Goal: Task Accomplishment & Management: Use online tool/utility

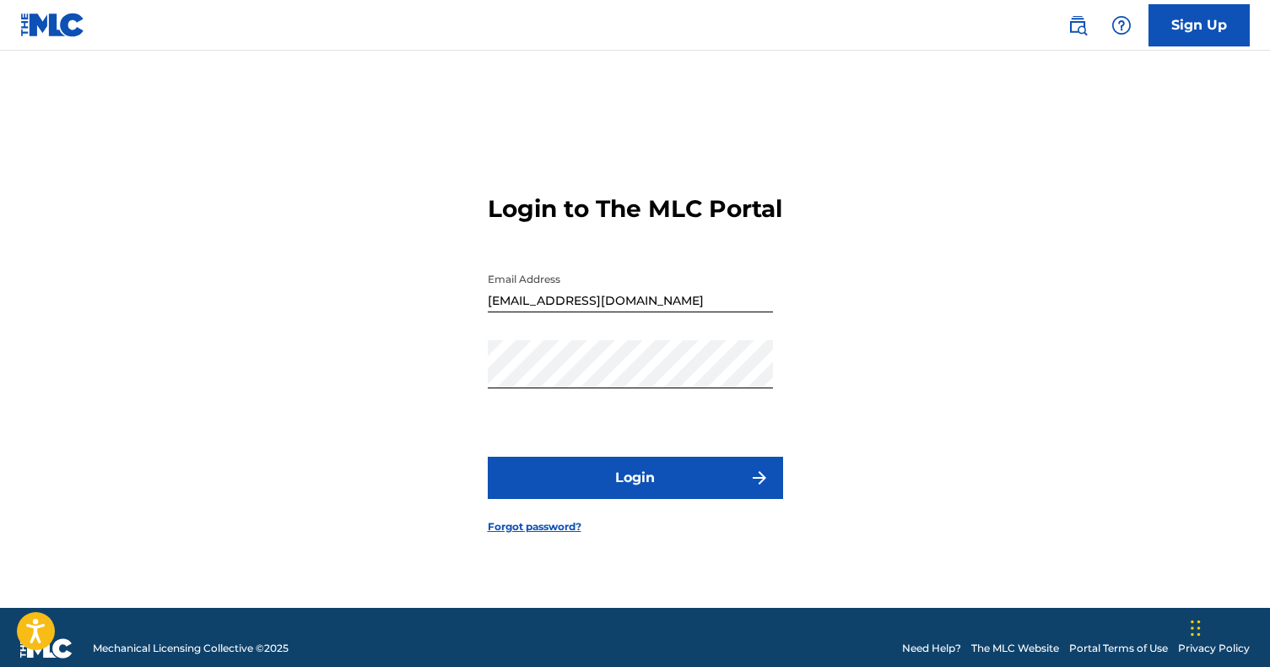
click at [685, 494] on button "Login" at bounding box center [635, 477] width 295 height 42
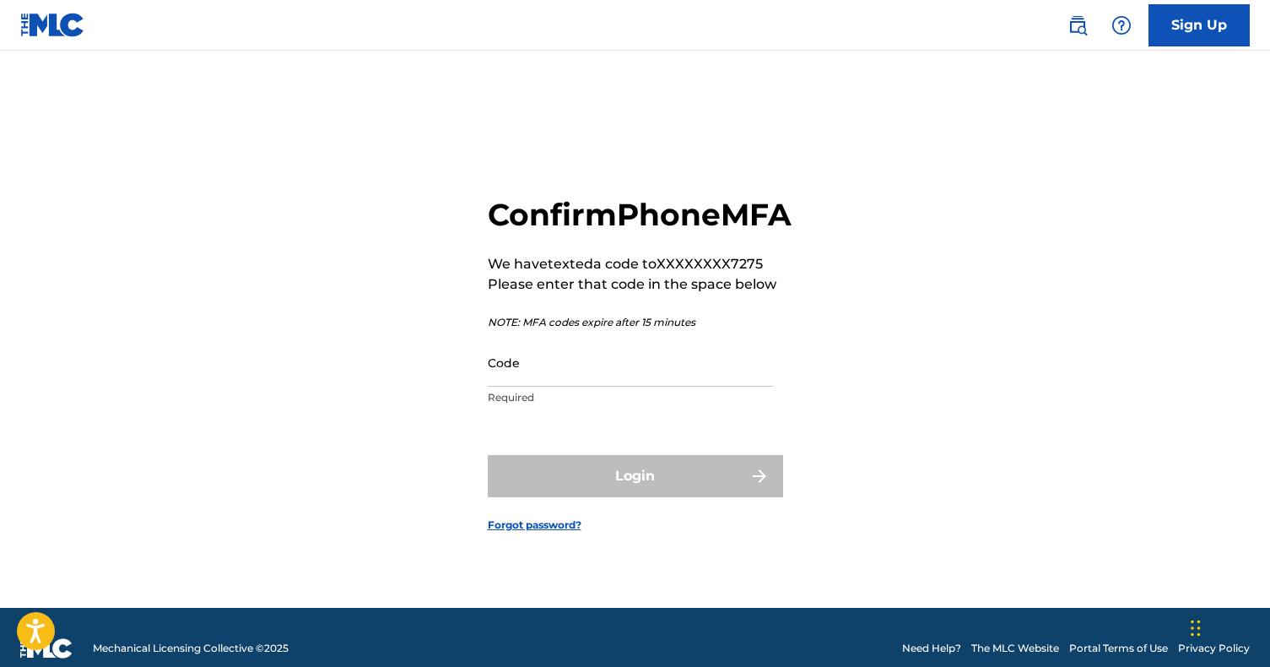
click at [526, 386] on input "Code" at bounding box center [630, 362] width 285 height 48
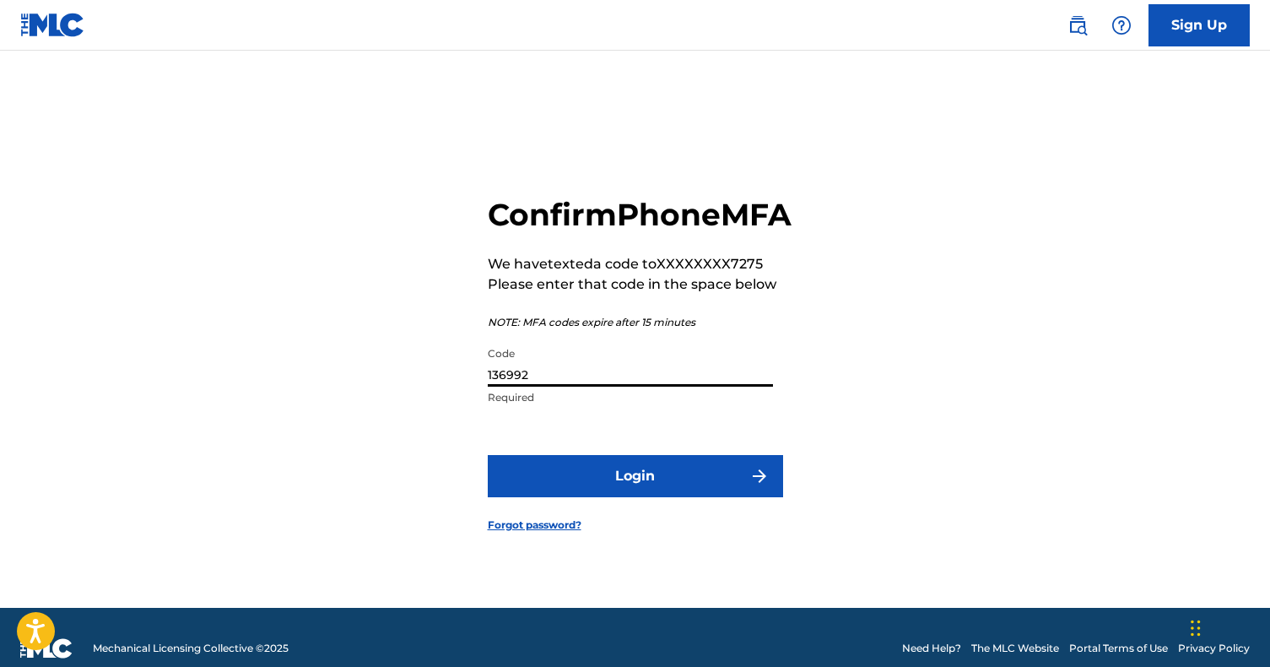
type input "136992"
click at [634, 494] on button "Login" at bounding box center [635, 476] width 295 height 42
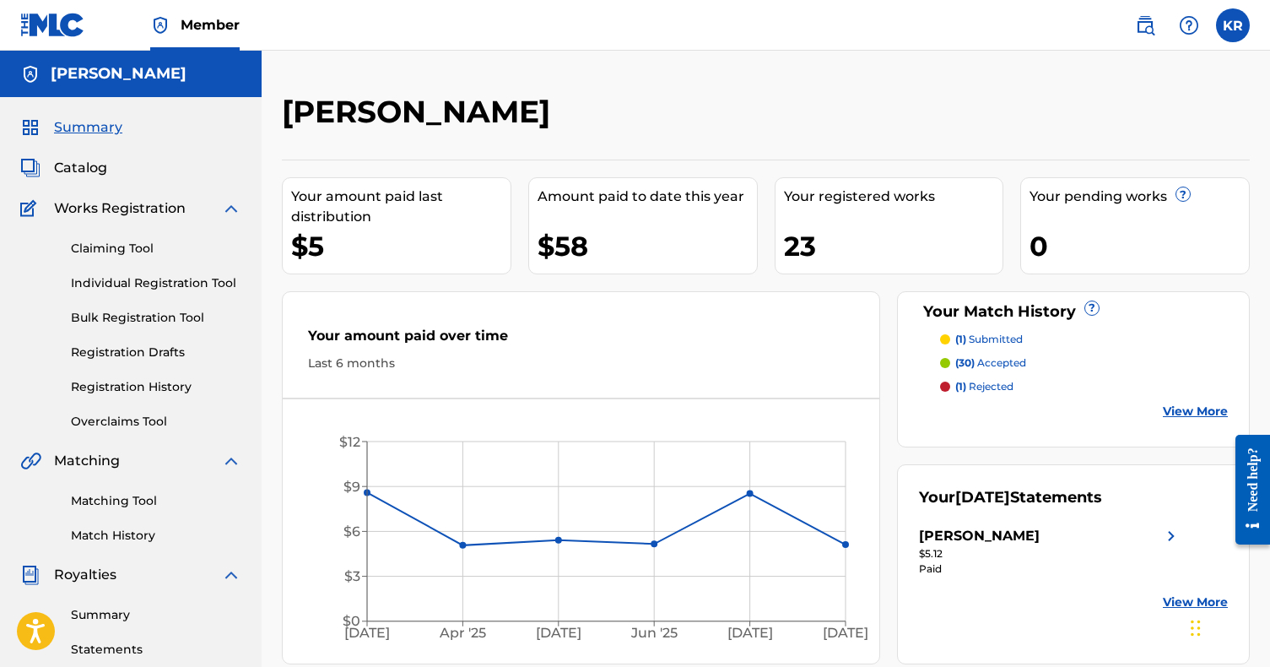
click at [84, 171] on span "Catalog" at bounding box center [80, 168] width 53 height 20
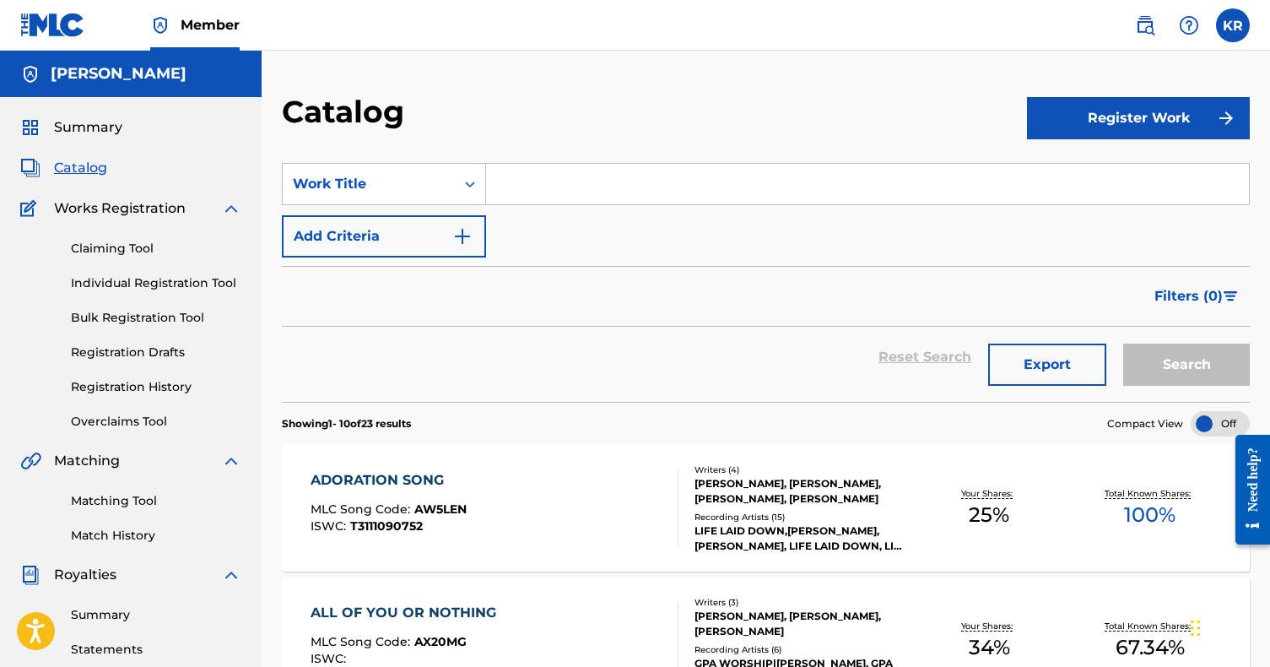
click at [549, 180] on input "Search Form" at bounding box center [867, 184] width 763 height 40
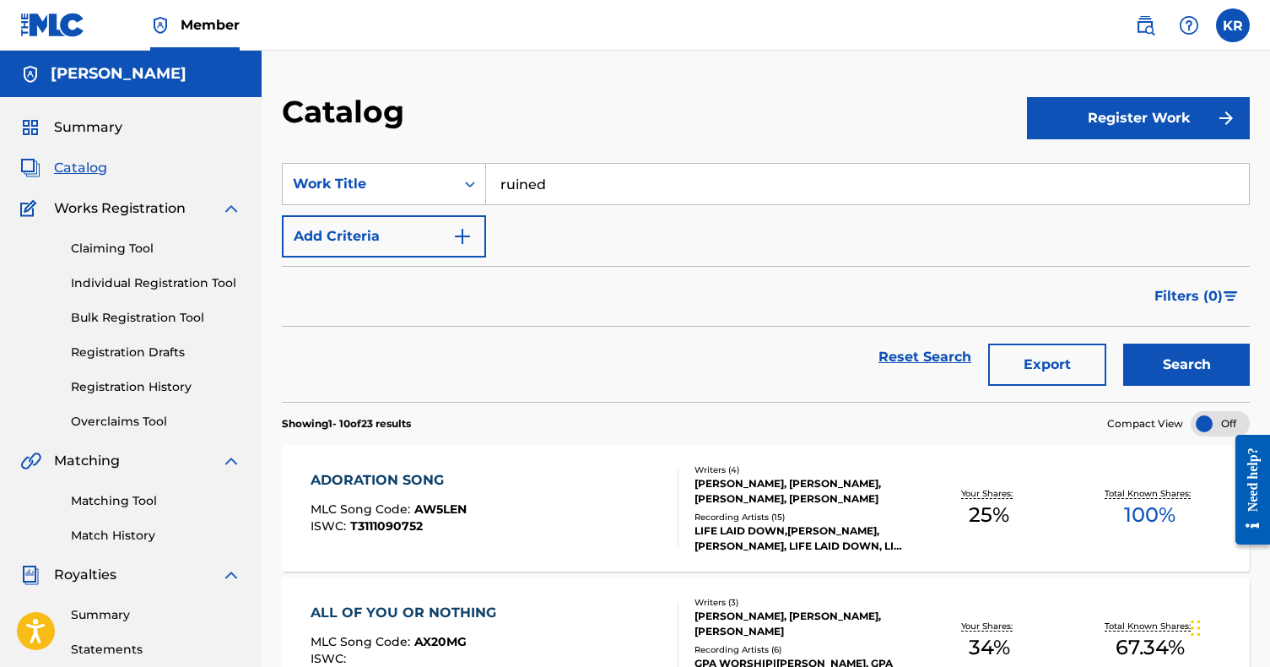
type input "ruined"
click at [1186, 364] on button "Search" at bounding box center [1186, 364] width 127 height 42
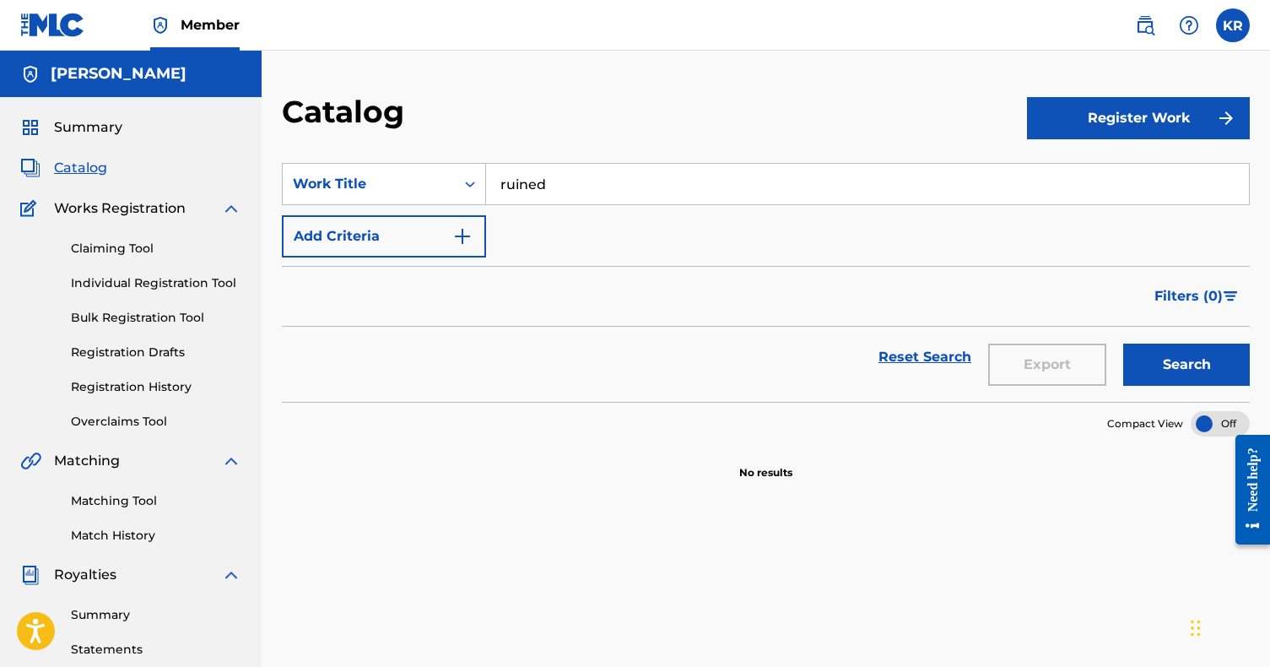
click at [1127, 127] on button "Register Work" at bounding box center [1138, 118] width 223 height 42
click at [1090, 172] on link "Individual" at bounding box center [1138, 173] width 223 height 40
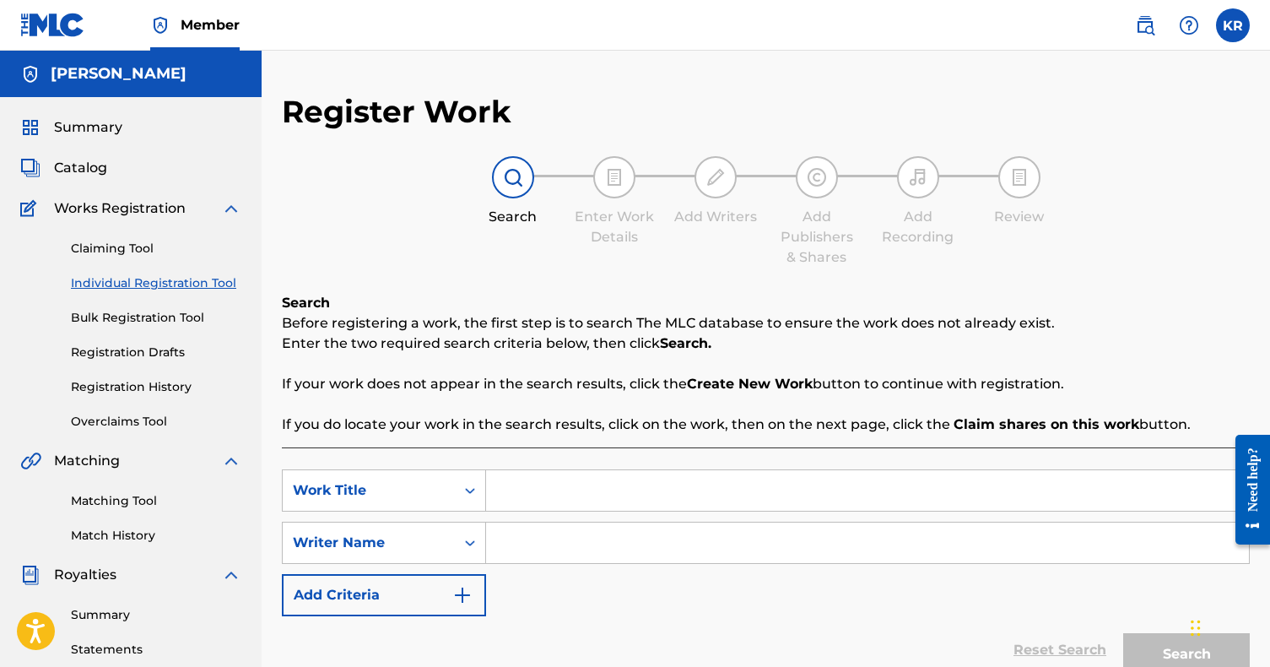
scroll to position [121, 0]
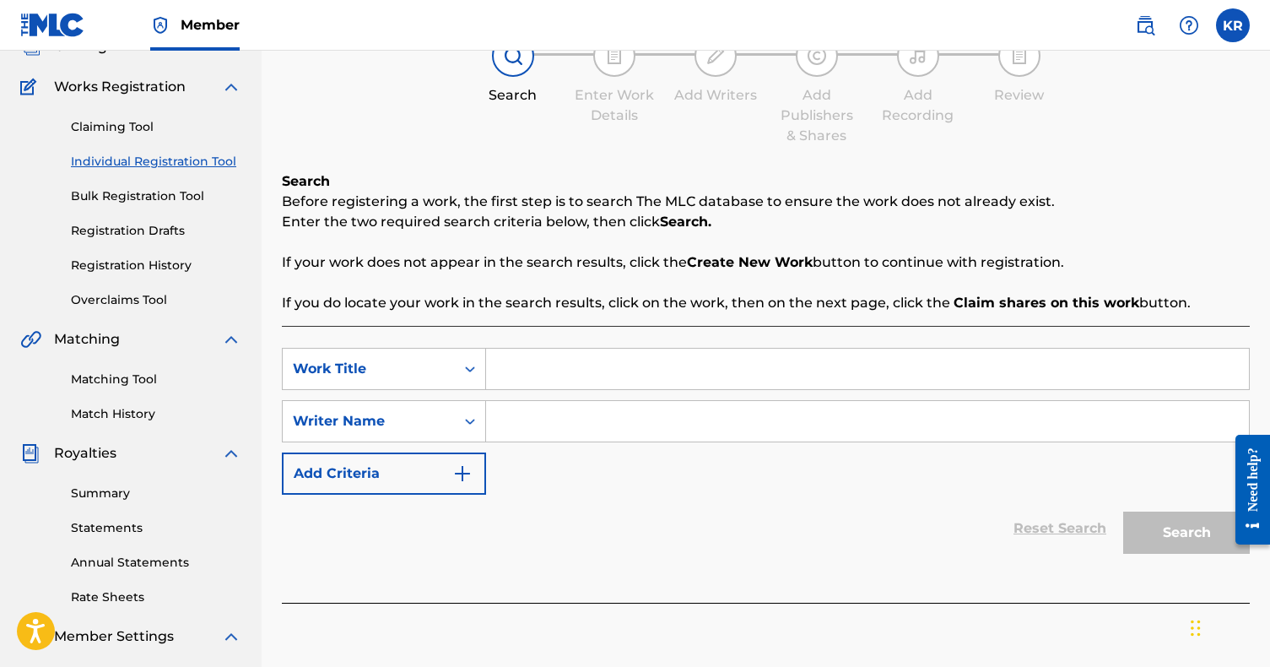
click at [558, 370] on input "Search Form" at bounding box center [867, 368] width 763 height 40
type input "Ruined"
click at [555, 420] on input "Search Form" at bounding box center [867, 421] width 763 height 40
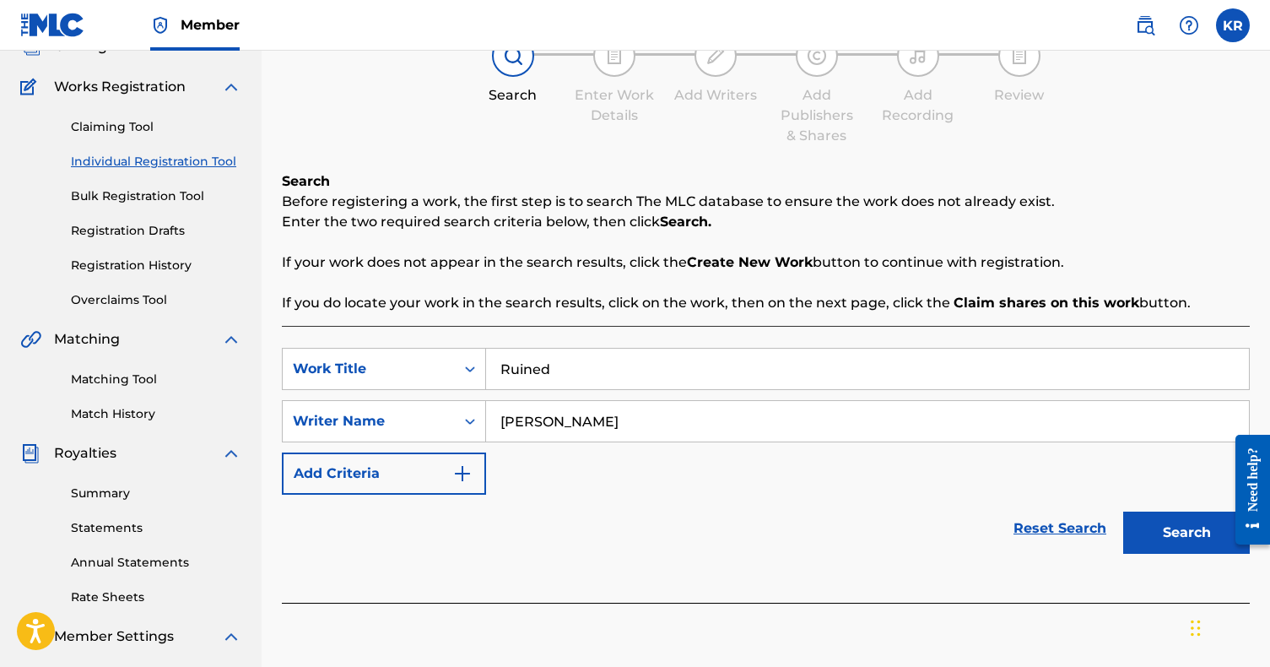
type input "[PERSON_NAME]"
click at [1171, 536] on button "Search" at bounding box center [1186, 532] width 127 height 42
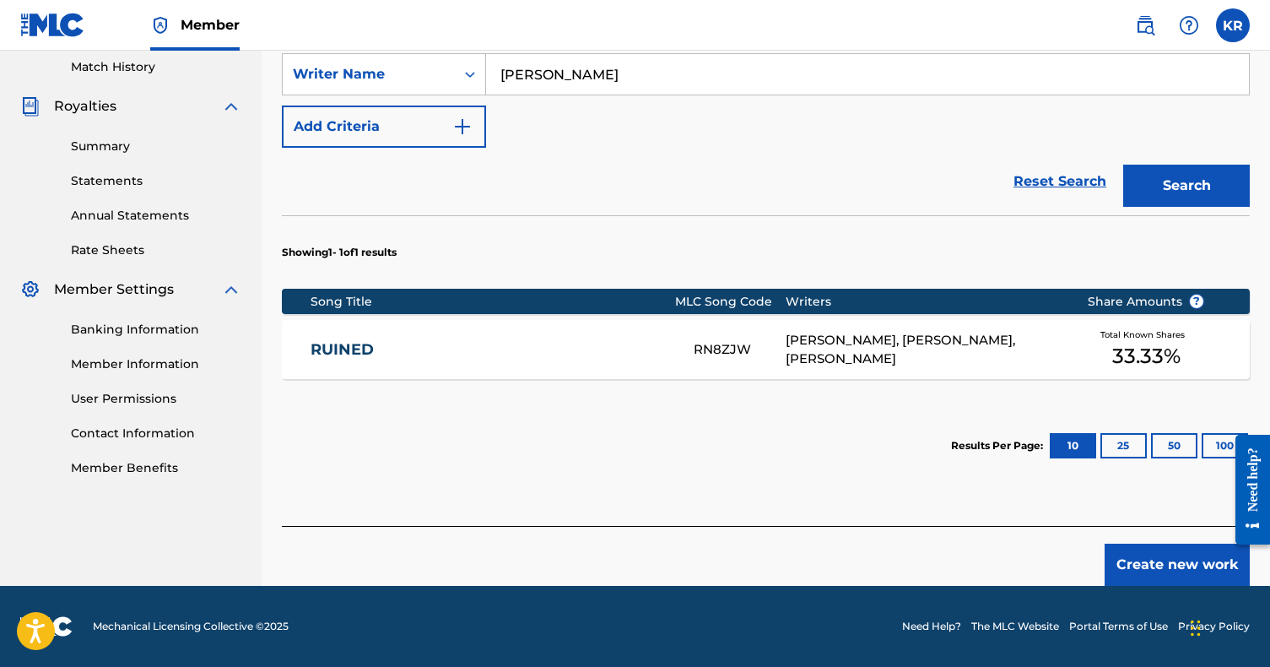
scroll to position [468, 0]
click at [816, 340] on div "[PERSON_NAME], [PERSON_NAME], [PERSON_NAME]" at bounding box center [924, 350] width 276 height 38
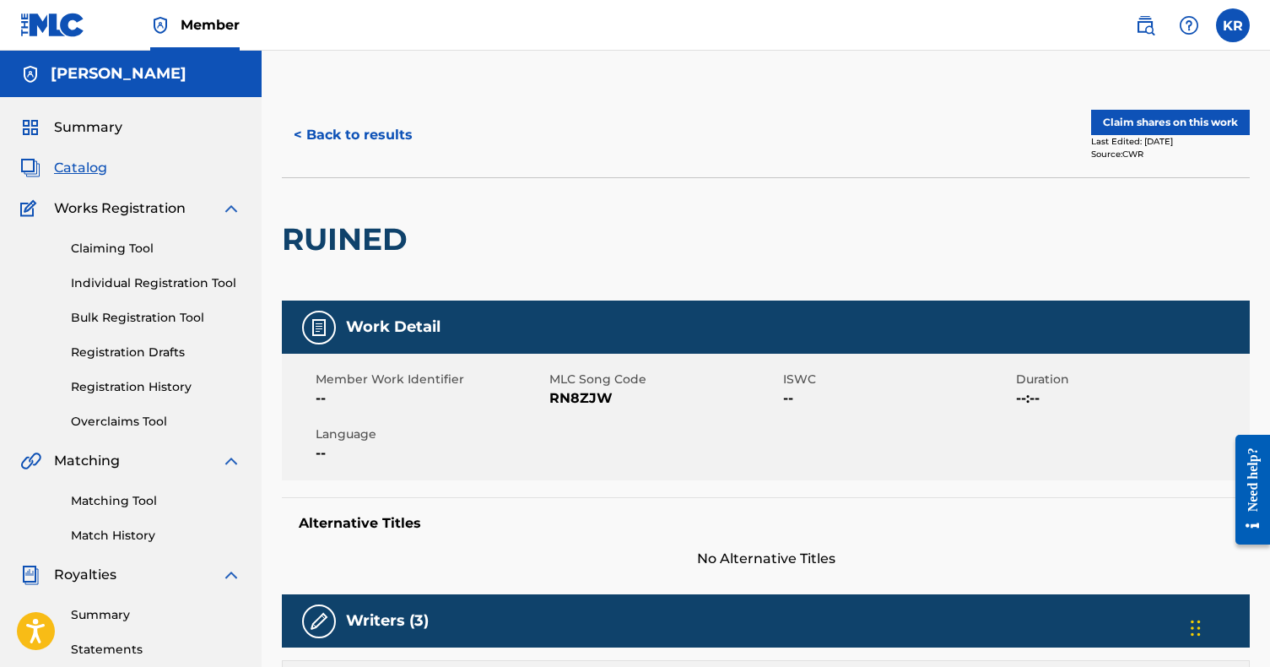
click at [360, 132] on button "< Back to results" at bounding box center [353, 135] width 143 height 42
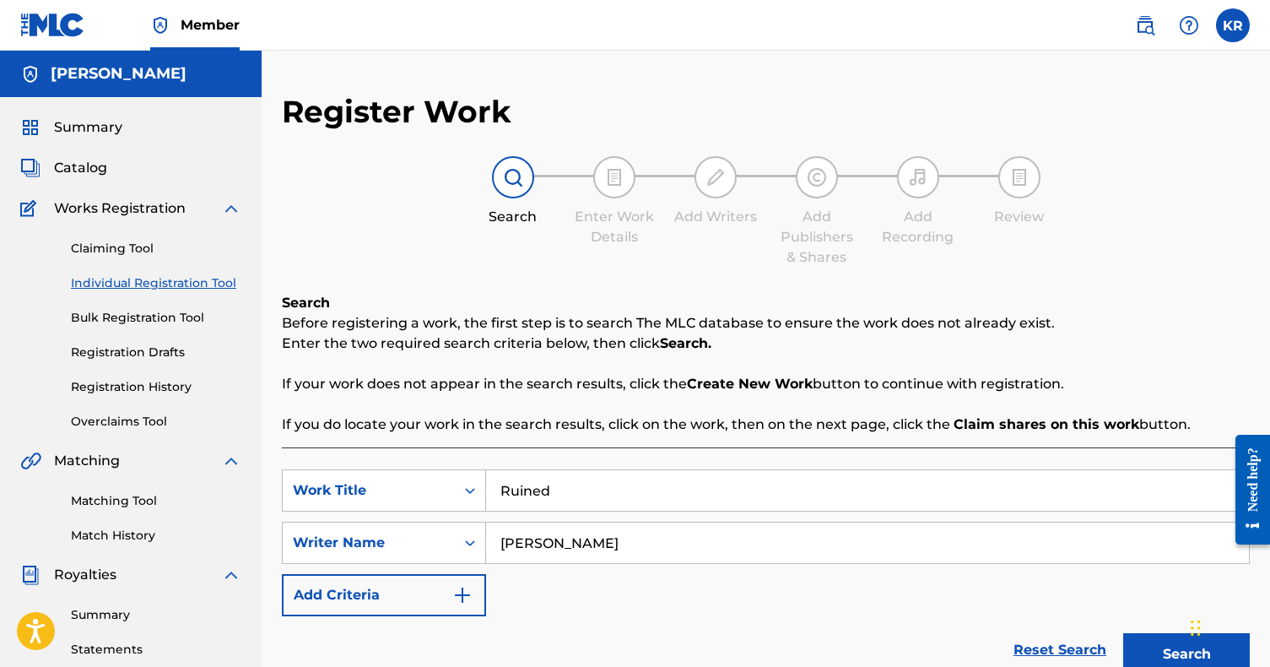
click at [84, 172] on span "Catalog" at bounding box center [80, 168] width 53 height 20
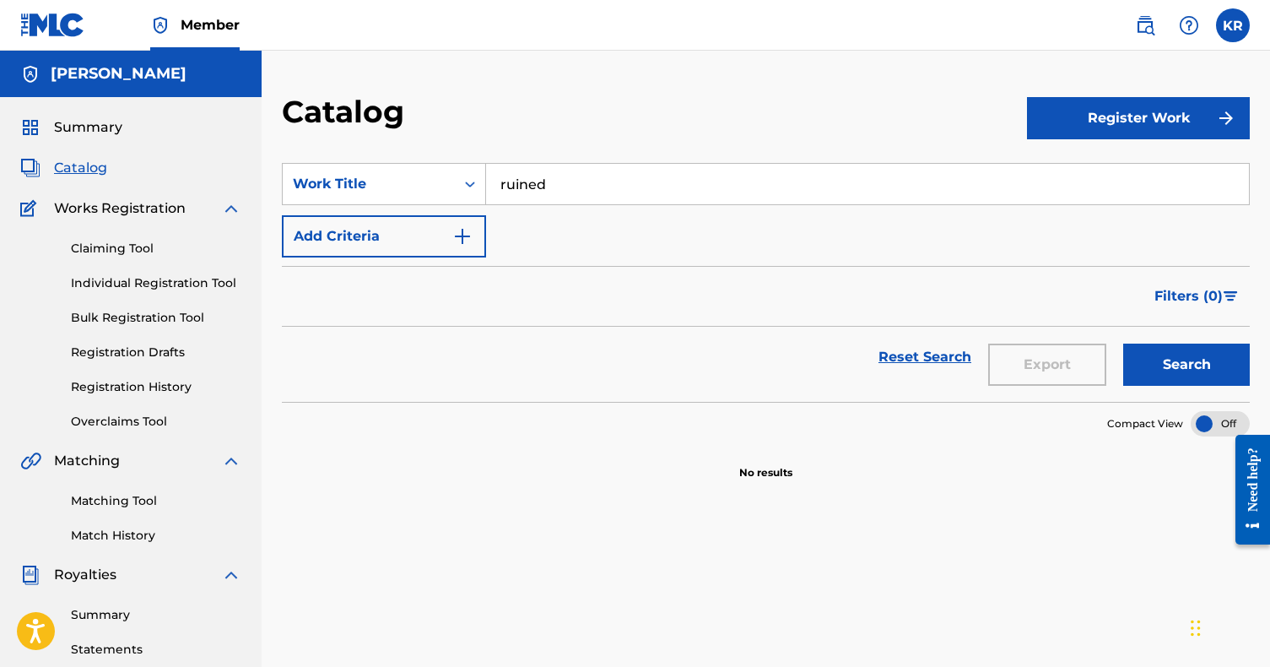
click at [578, 184] on input "ruined" at bounding box center [867, 184] width 763 height 40
click at [1186, 364] on button "Search" at bounding box center [1186, 364] width 127 height 42
drag, startPoint x: 558, startPoint y: 190, endPoint x: 464, endPoint y: 181, distance: 94.0
click at [464, 182] on div "SearchWithCriteriadaac9e79-e154-400b-a186-462456d9140c Work Title ruined" at bounding box center [766, 184] width 968 height 42
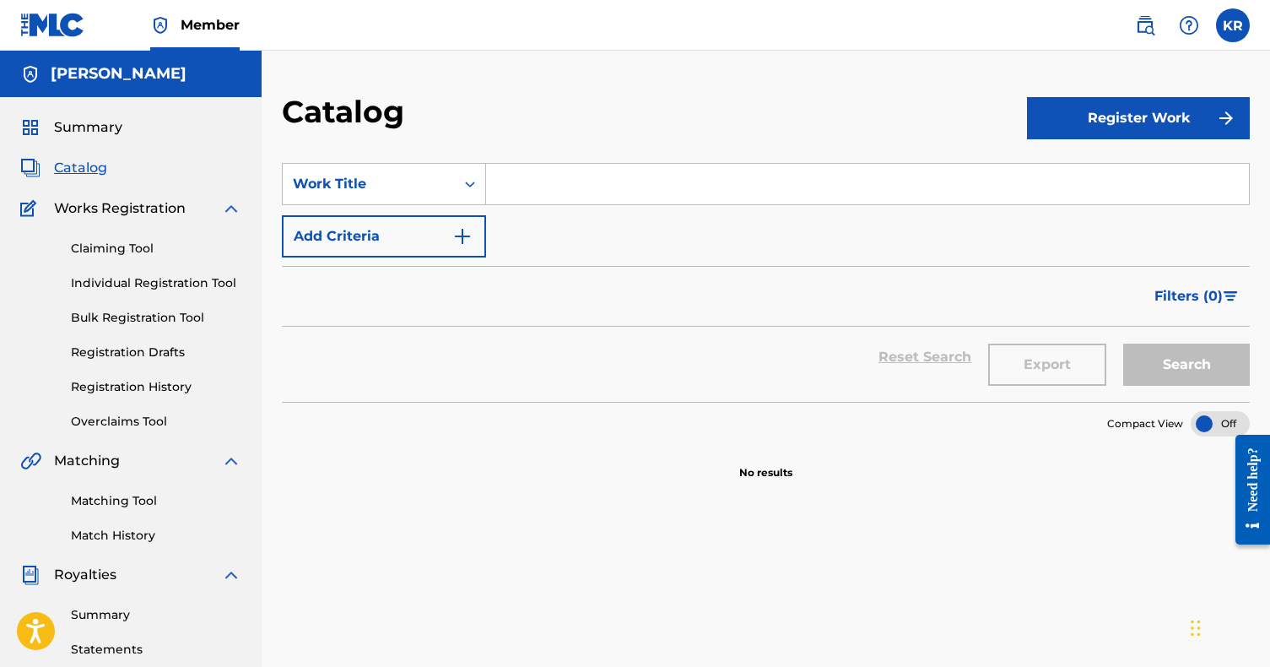
click at [553, 89] on div "Catalog Register Work SearchWithCriteriadaac9e79-e154-400b-a186-462456d9140c Wo…" at bounding box center [766, 508] width 1008 height 915
click at [560, 171] on input "Search Form" at bounding box center [867, 183] width 763 height 40
click at [124, 251] on link "Claiming Tool" at bounding box center [156, 248] width 170 height 18
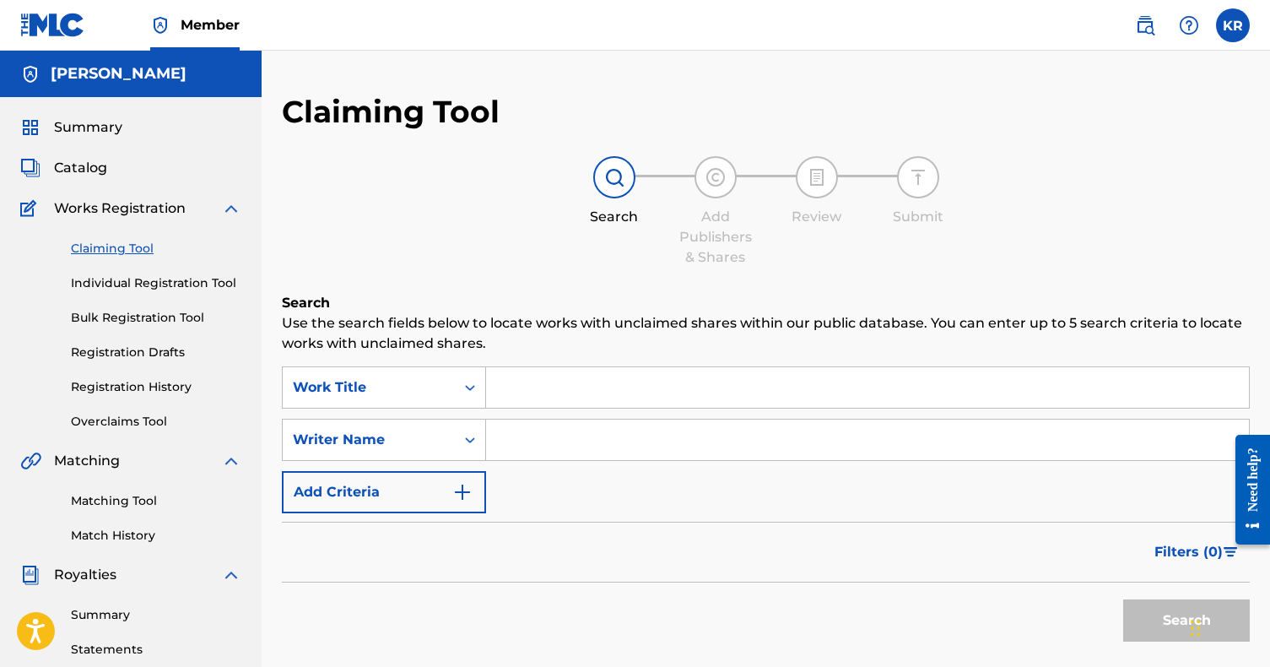
click at [543, 377] on input "Search Form" at bounding box center [867, 387] width 763 height 40
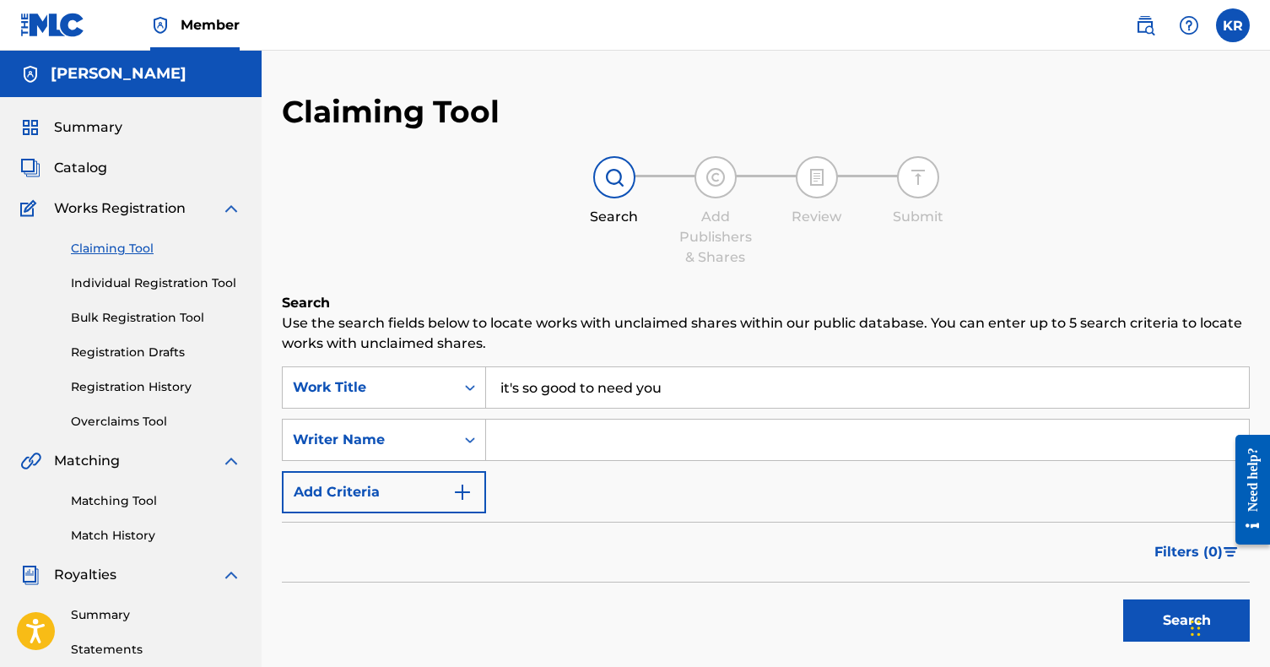
type input "it's so good to need you"
click at [1186, 620] on button "Search" at bounding box center [1186, 620] width 127 height 42
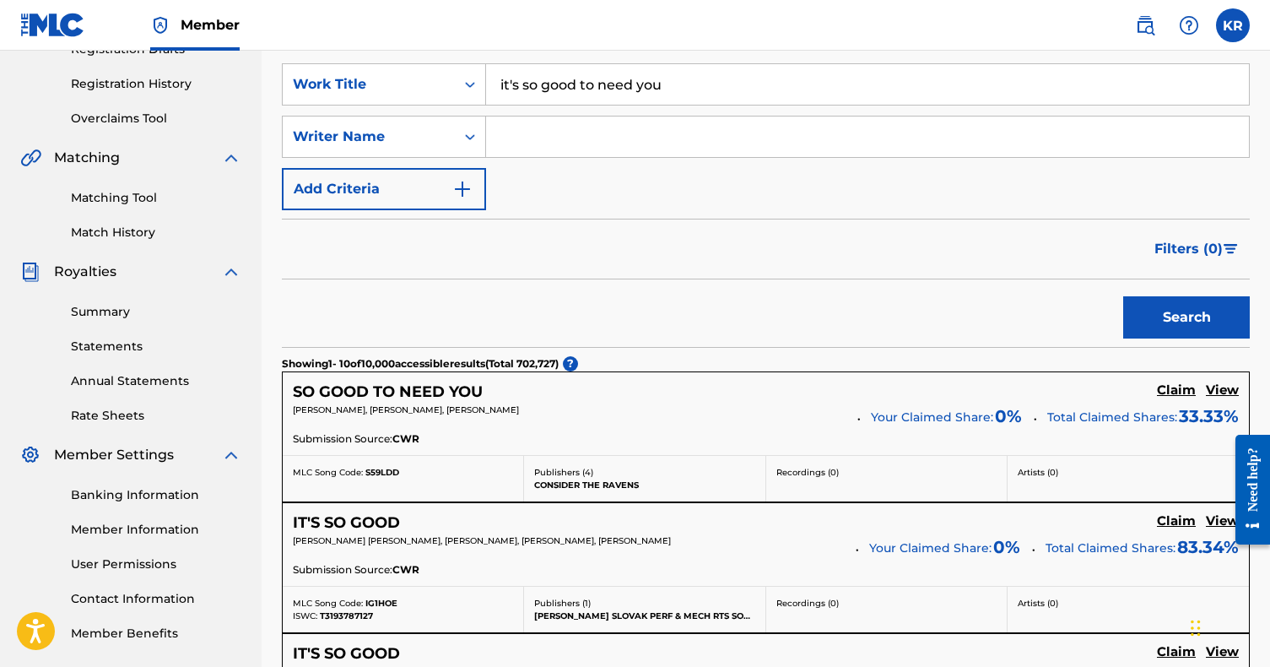
scroll to position [304, 0]
click at [1223, 387] on h5 "View" at bounding box center [1222, 389] width 33 height 16
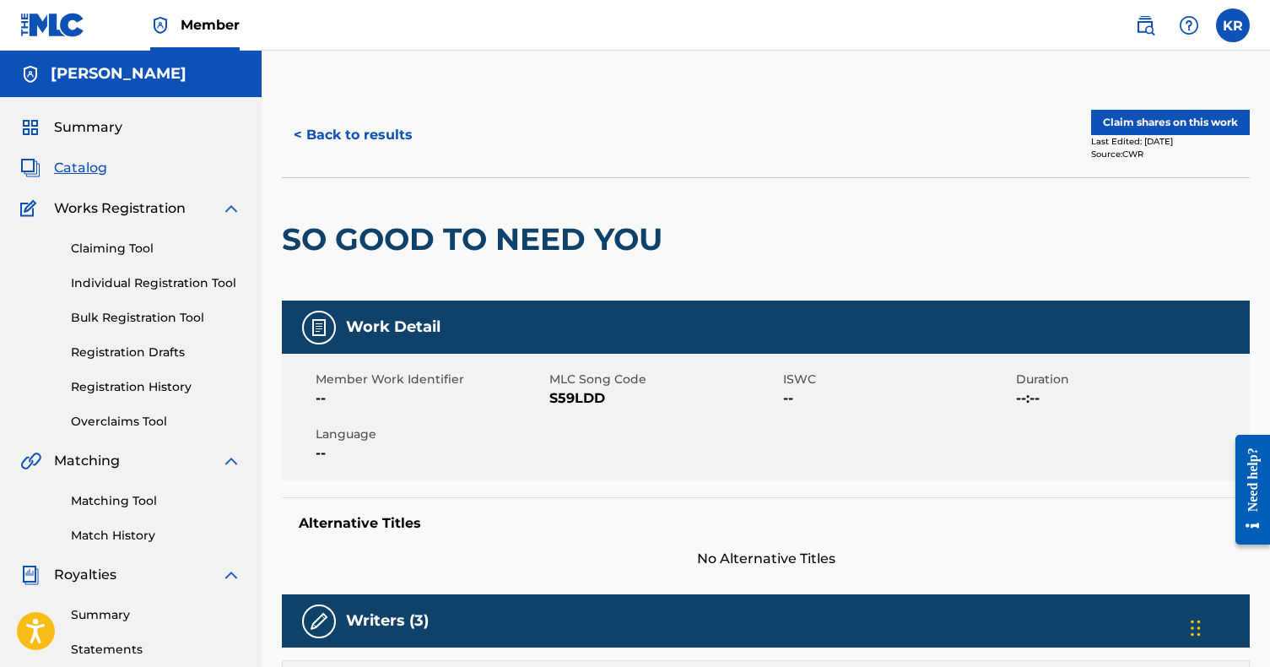
click at [348, 142] on button "< Back to results" at bounding box center [353, 135] width 143 height 42
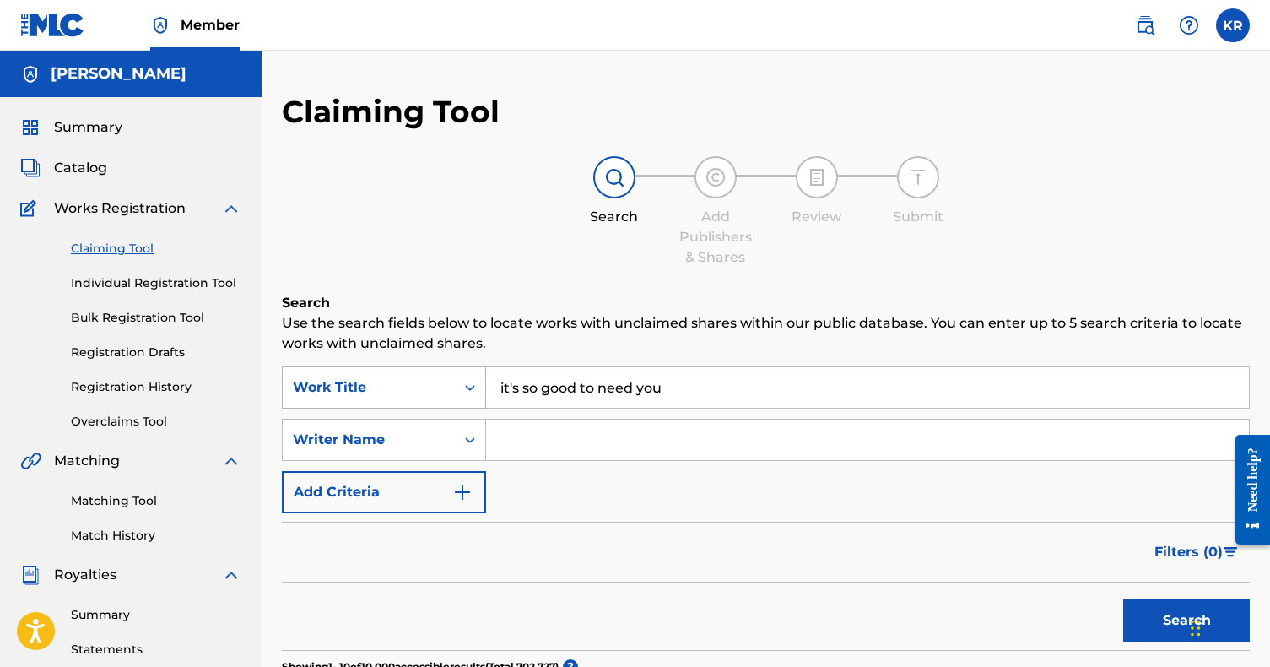
drag, startPoint x: 683, startPoint y: 386, endPoint x: 478, endPoint y: 375, distance: 205.3
click at [478, 375] on div "SearchWithCriteria1305cad2-7811-42d8-8a9a-809ae824d44d Work Title it's so good …" at bounding box center [766, 387] width 968 height 42
type input "[DEMOGRAPHIC_DATA] you're enough"
click at [1186, 620] on button "Search" at bounding box center [1186, 620] width 127 height 42
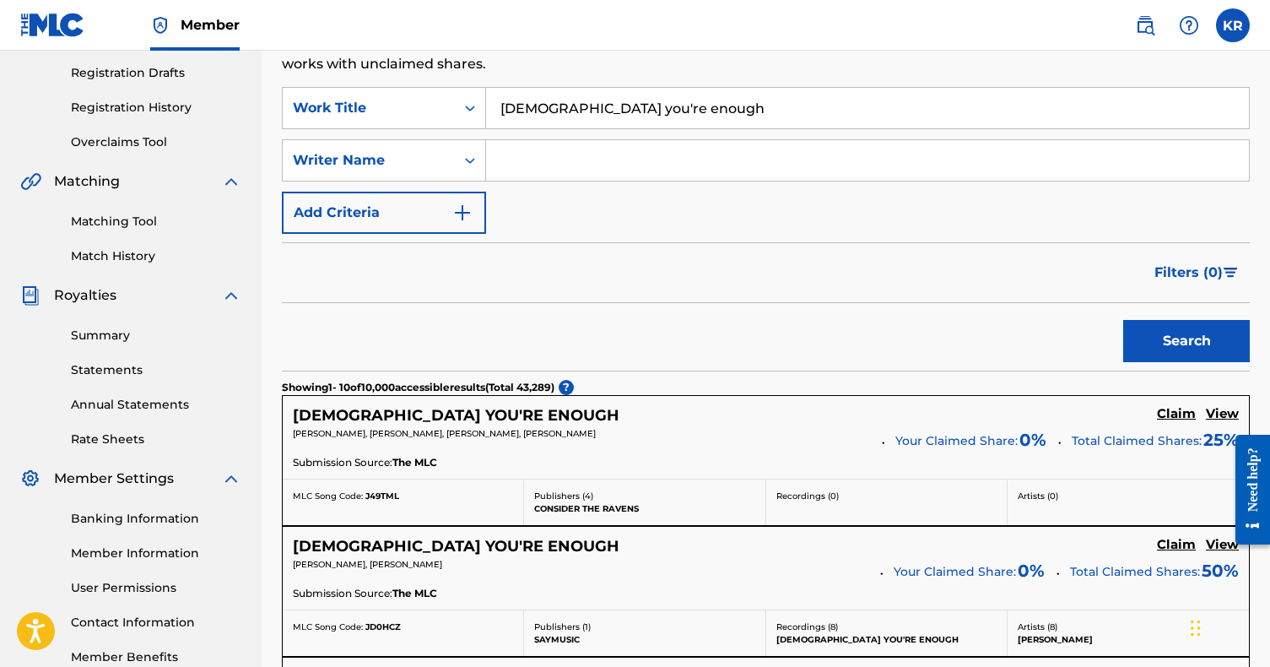
scroll to position [281, 0]
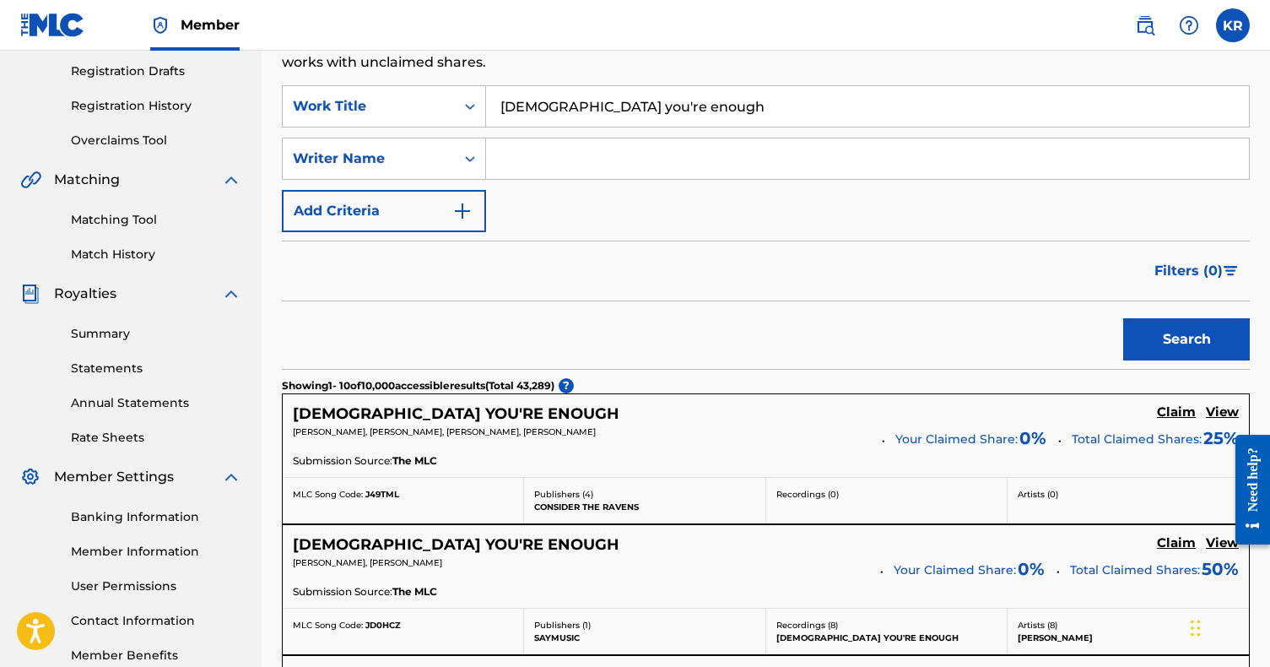
click at [1223, 410] on h5 "View" at bounding box center [1222, 412] width 33 height 16
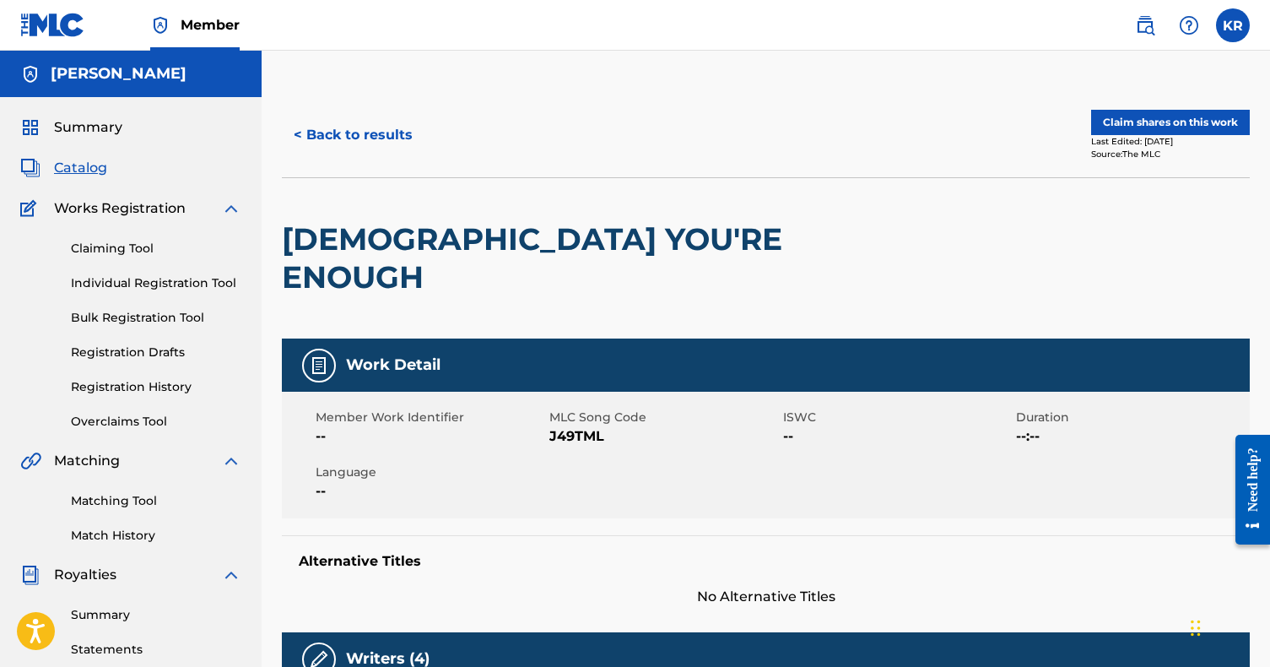
click at [388, 132] on button "< Back to results" at bounding box center [353, 135] width 143 height 42
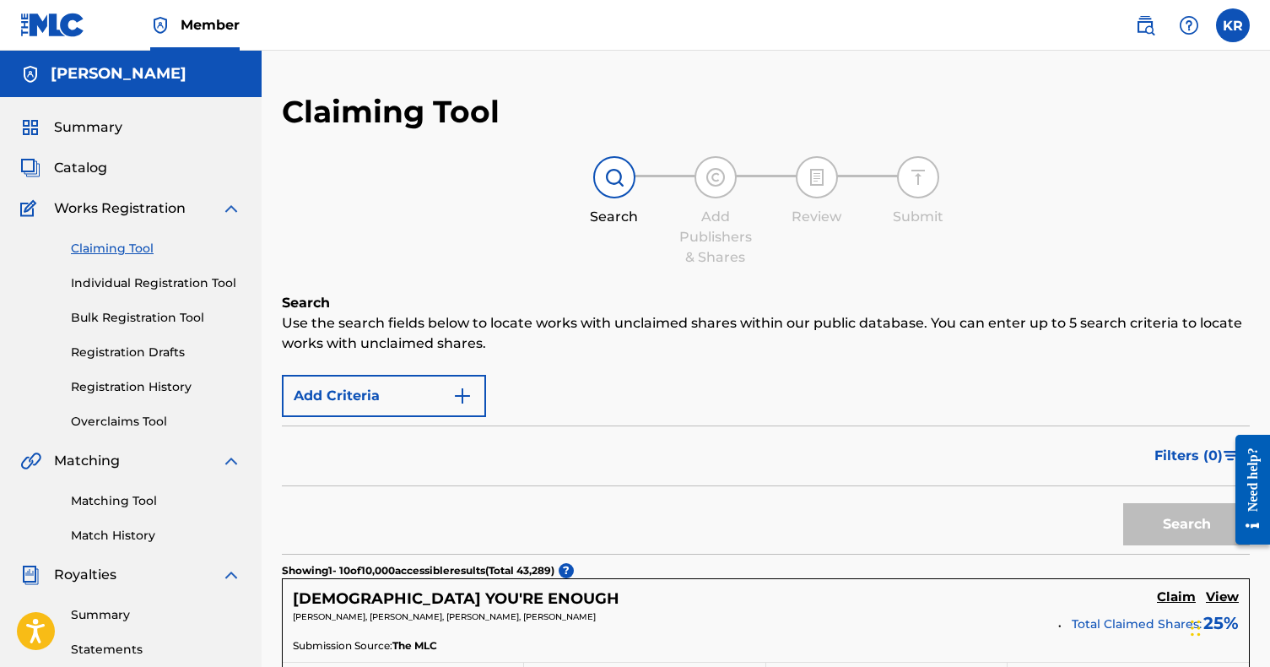
scroll to position [281, 0]
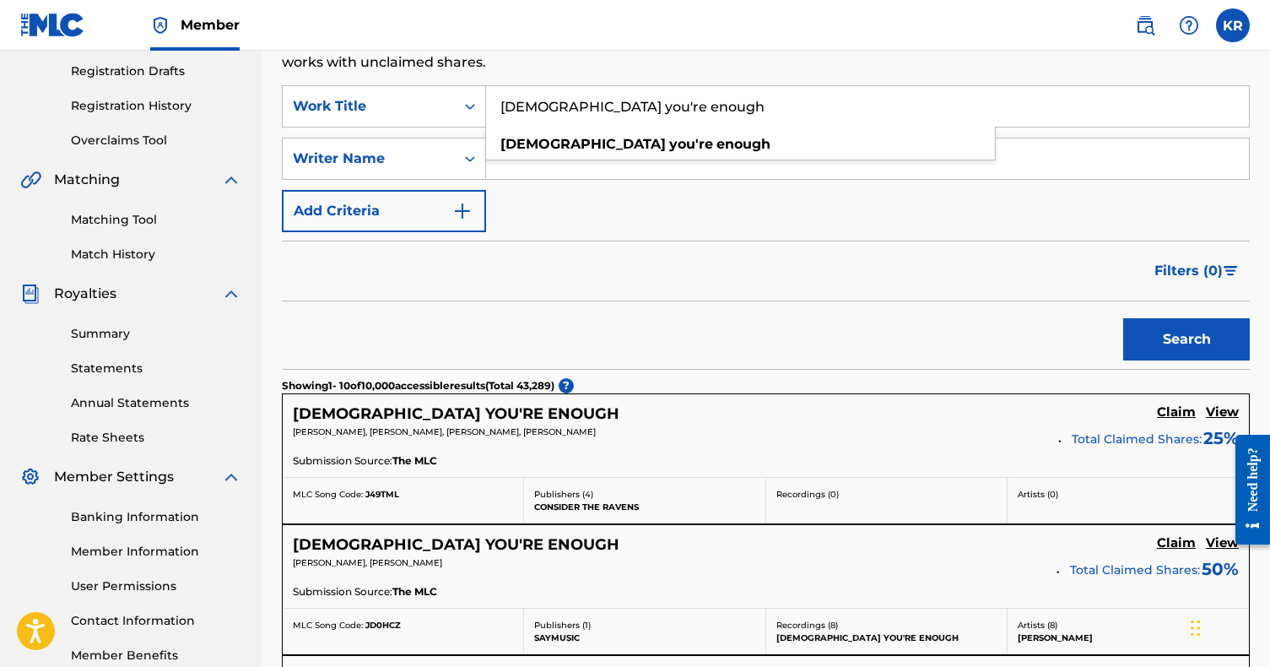
drag, startPoint x: 656, startPoint y: 106, endPoint x: 497, endPoint y: 101, distance: 158.7
click at [497, 101] on input "[DEMOGRAPHIC_DATA] you're enough" at bounding box center [867, 106] width 763 height 40
type input "loss is never lost"
click at [1186, 339] on button "Search" at bounding box center [1186, 339] width 127 height 42
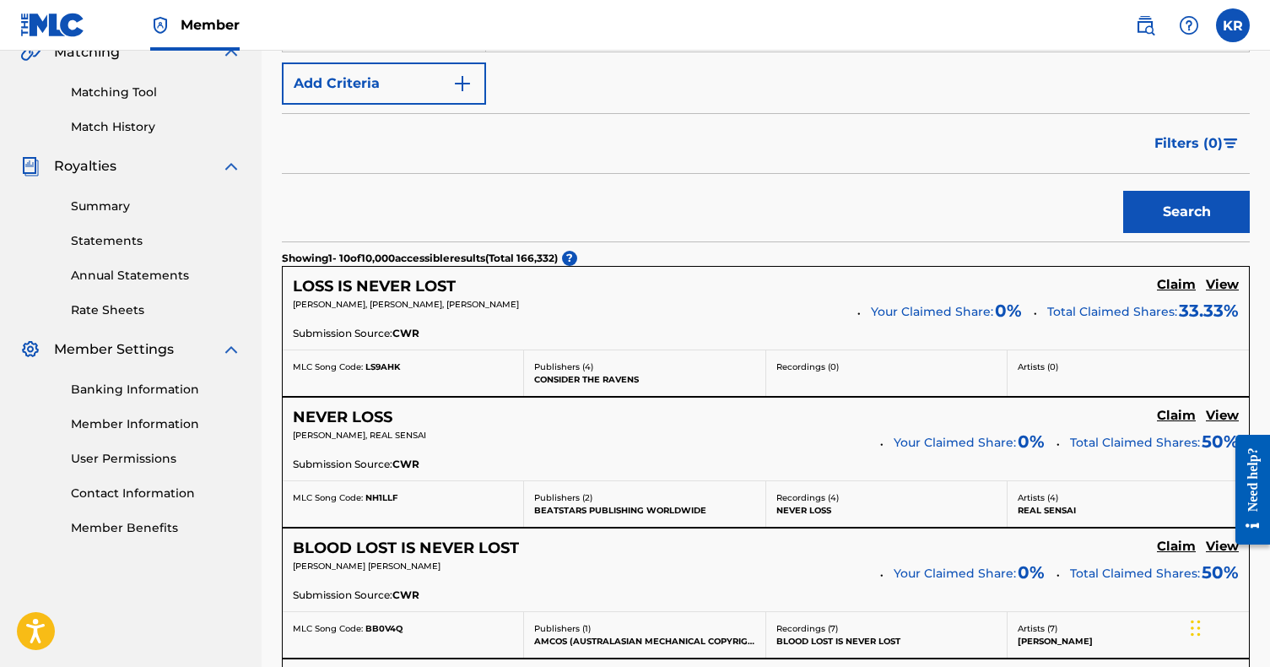
scroll to position [414, 0]
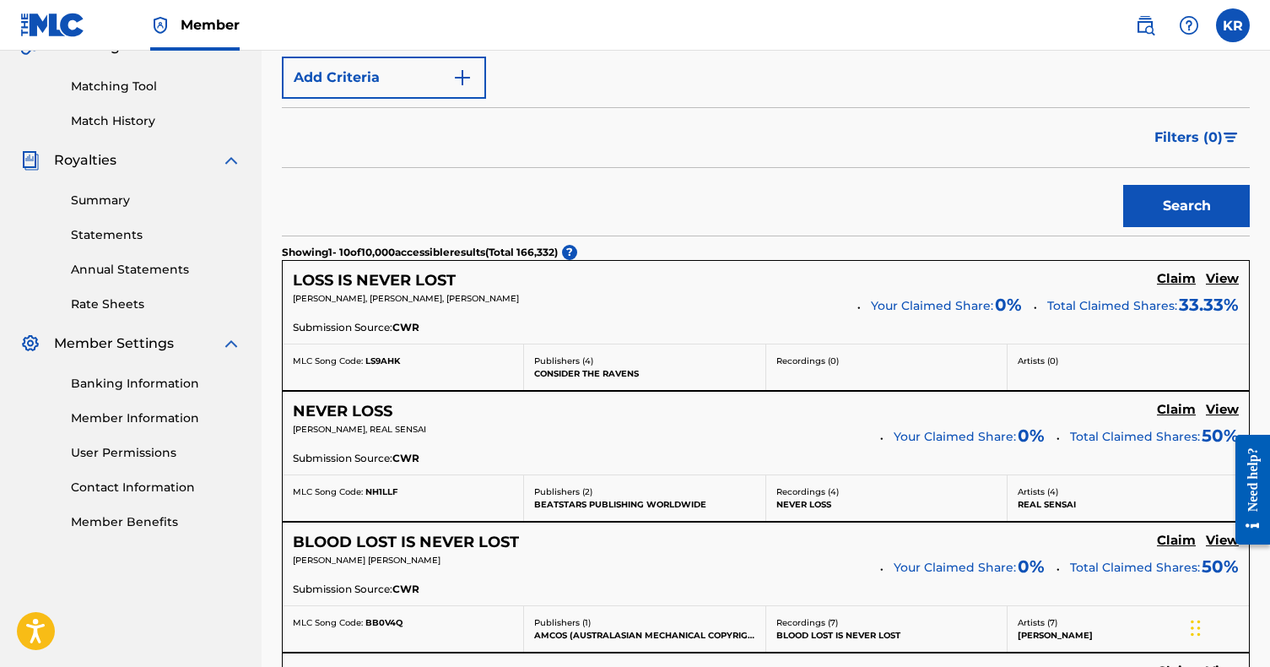
click at [1226, 281] on h5 "View" at bounding box center [1222, 279] width 33 height 16
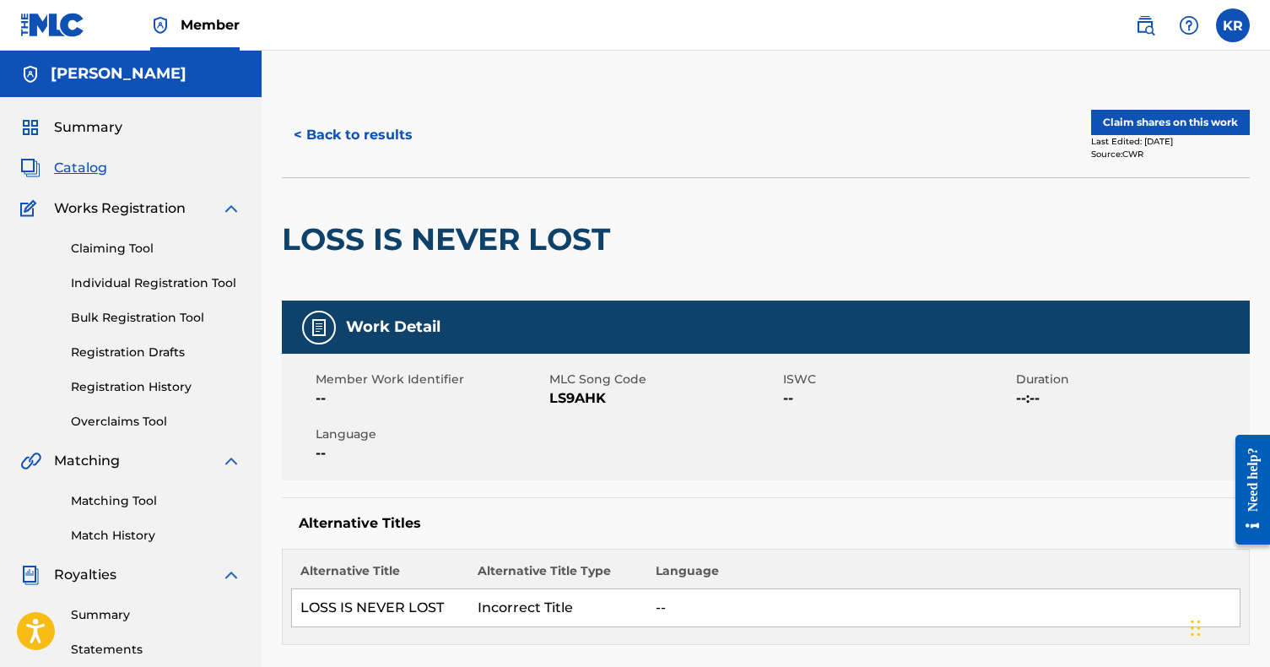
click at [366, 129] on button "< Back to results" at bounding box center [353, 135] width 143 height 42
